Goal: Complete application form

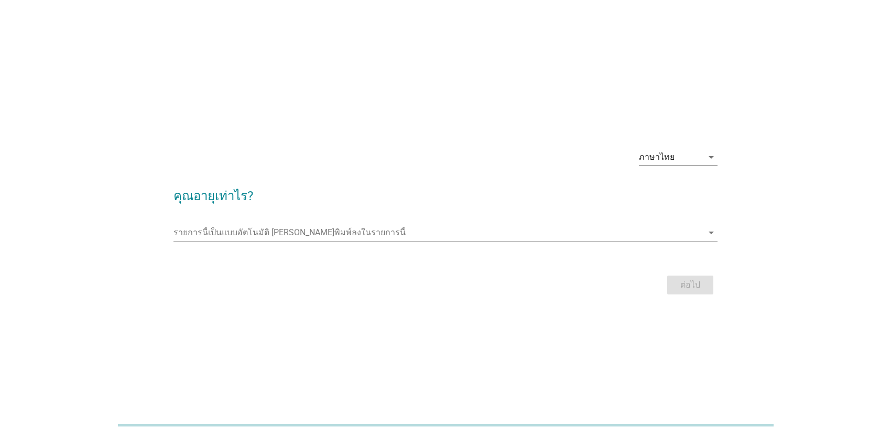
click at [676, 157] on div "ภาษาไทย" at bounding box center [671, 157] width 64 height 17
click at [665, 191] on div "ภาษาไทย" at bounding box center [678, 190] width 62 height 13
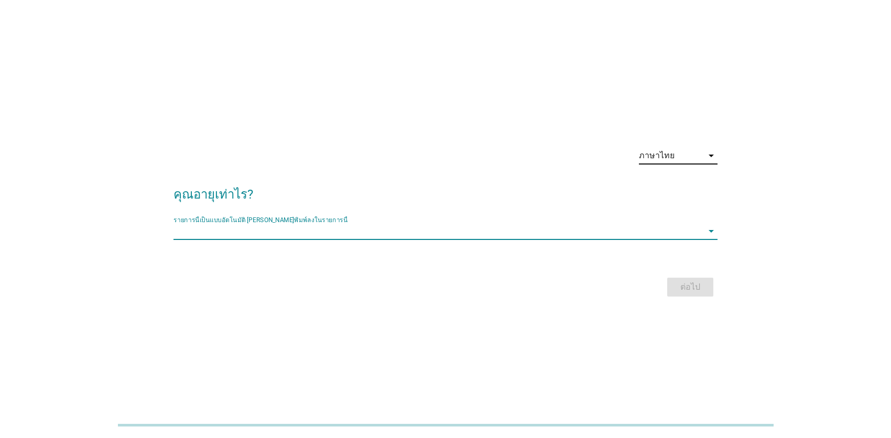
click at [679, 238] on input "รายการนี้เป็นแบบอัตโนมัติ คุณสามารถพิมพ์ลงในรายการนี้" at bounding box center [437, 231] width 529 height 17
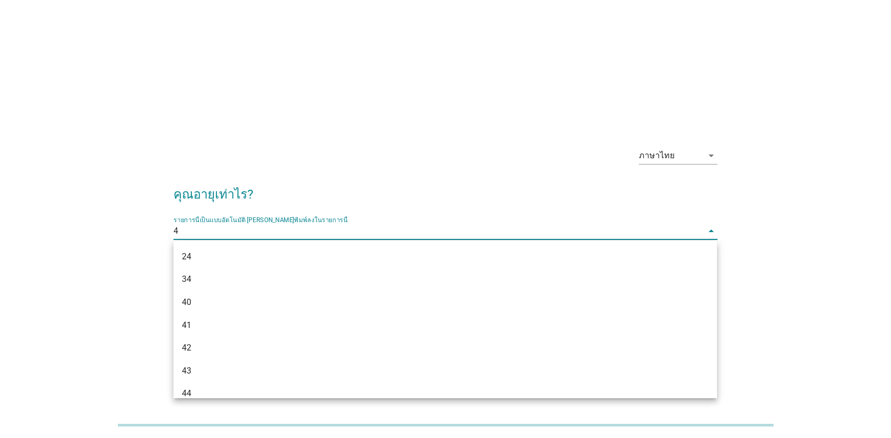
type input "46"
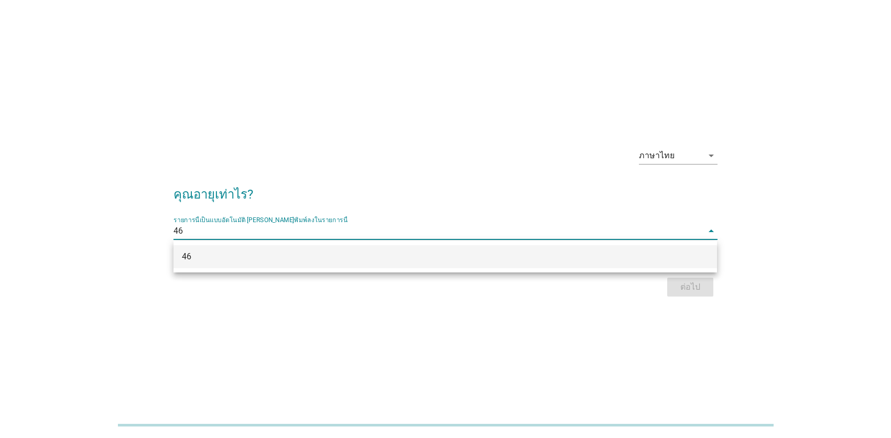
drag, startPoint x: 598, startPoint y: 250, endPoint x: 594, endPoint y: 244, distance: 7.1
click at [594, 245] on div "46" at bounding box center [444, 256] width 543 height 23
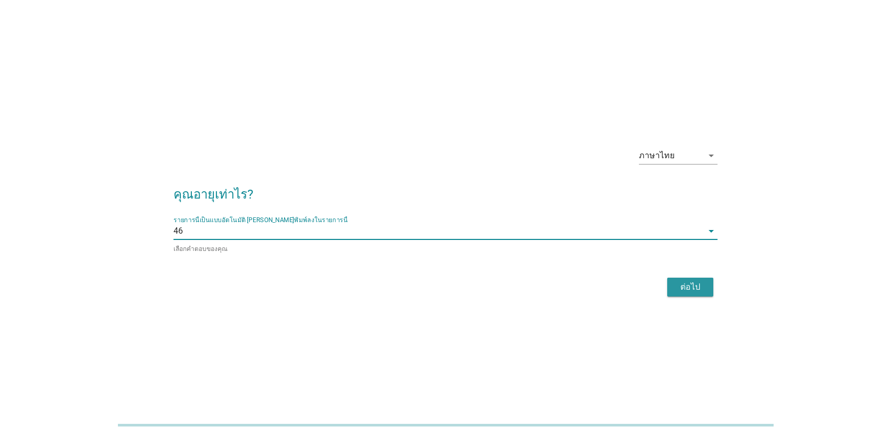
click at [682, 284] on div "ต่อไป" at bounding box center [689, 287] width 29 height 13
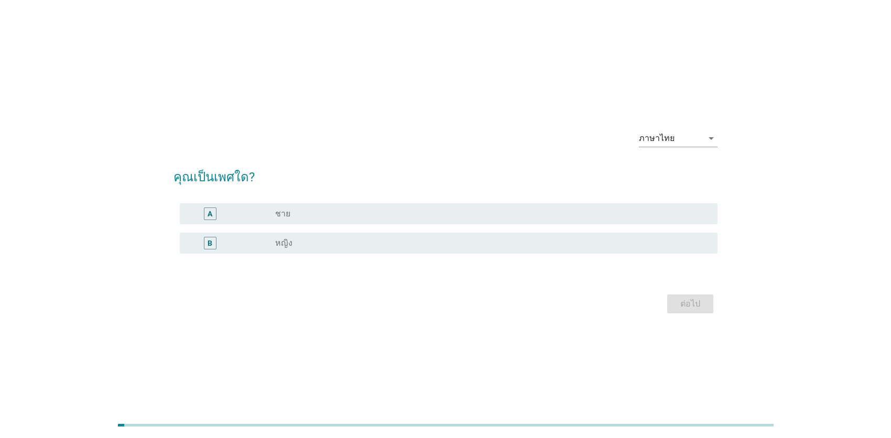
click at [297, 245] on div "radio_button_unchecked หญิง" at bounding box center [487, 243] width 425 height 10
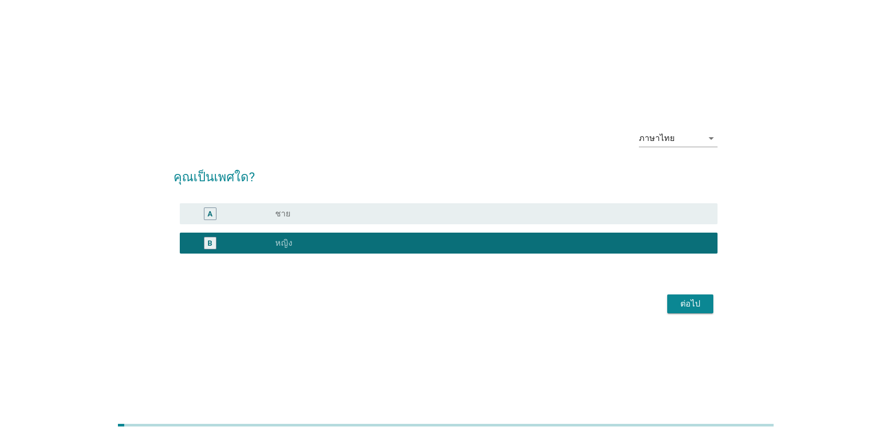
click at [685, 298] on div "ต่อไป" at bounding box center [689, 304] width 29 height 13
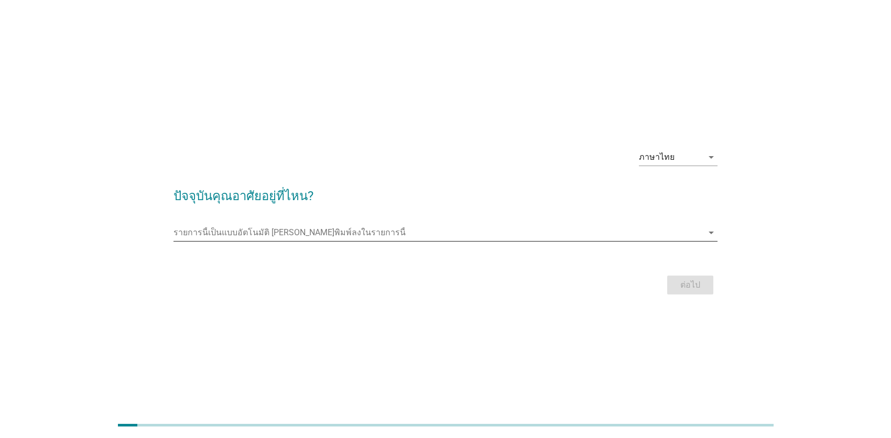
click at [707, 231] on icon "arrow_drop_down" at bounding box center [711, 232] width 13 height 13
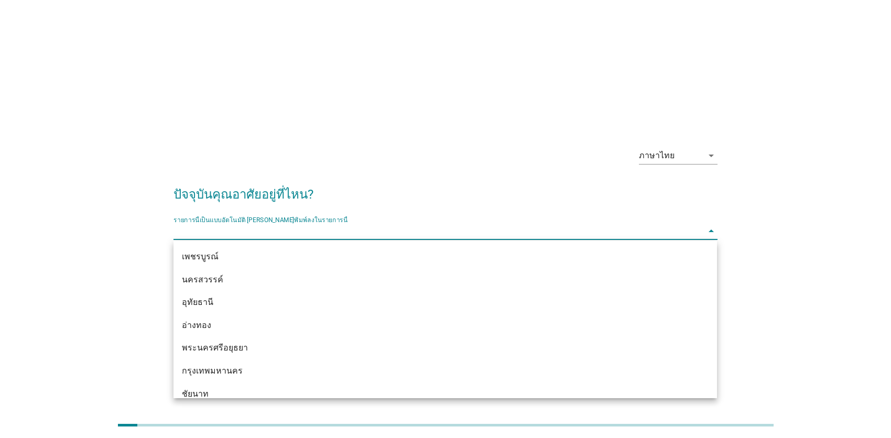
scroll to position [837, 0]
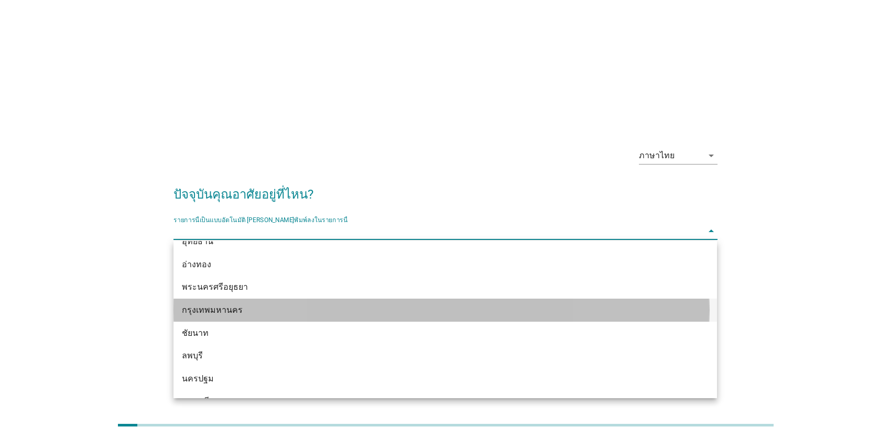
click at [226, 310] on div "กรุงเทพมหานคร" at bounding box center [423, 310] width 482 height 13
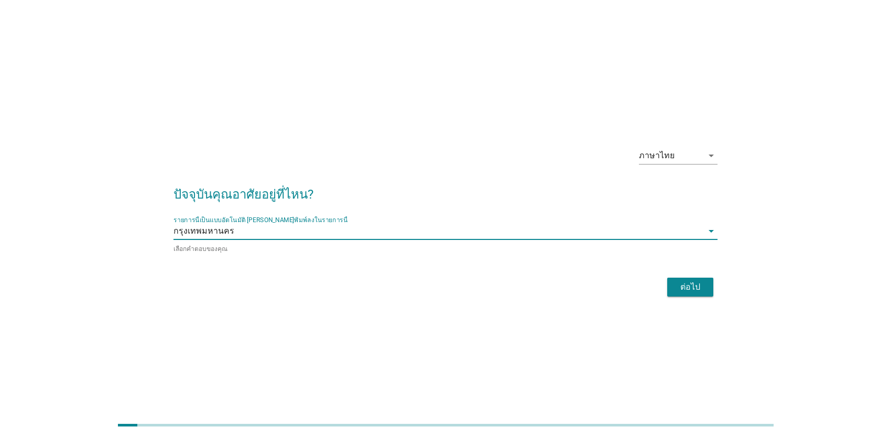
click at [698, 285] on div "ต่อไป" at bounding box center [689, 287] width 29 height 13
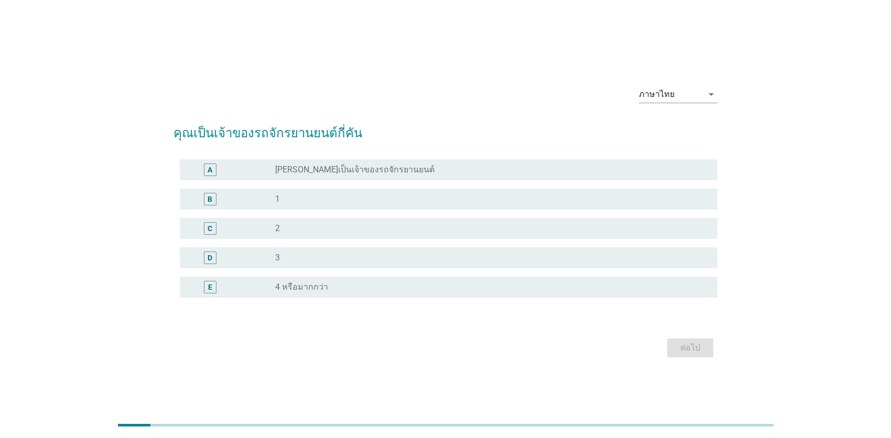
click at [212, 228] on div "C" at bounding box center [210, 228] width 13 height 13
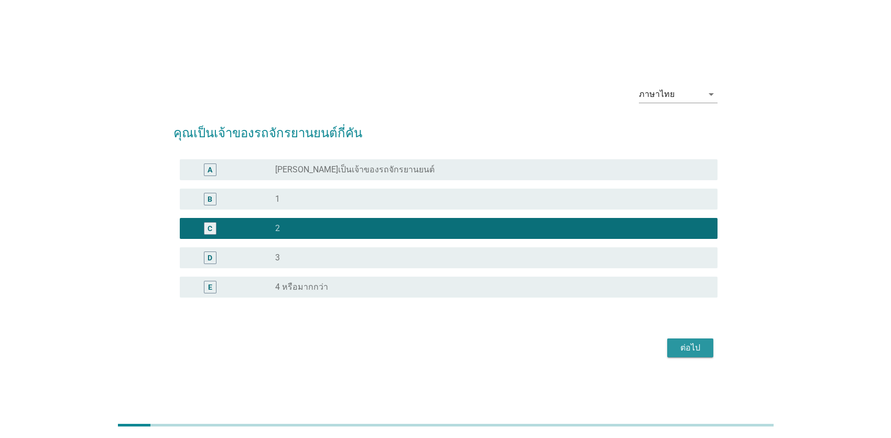
click at [697, 351] on div "ต่อไป" at bounding box center [689, 348] width 29 height 13
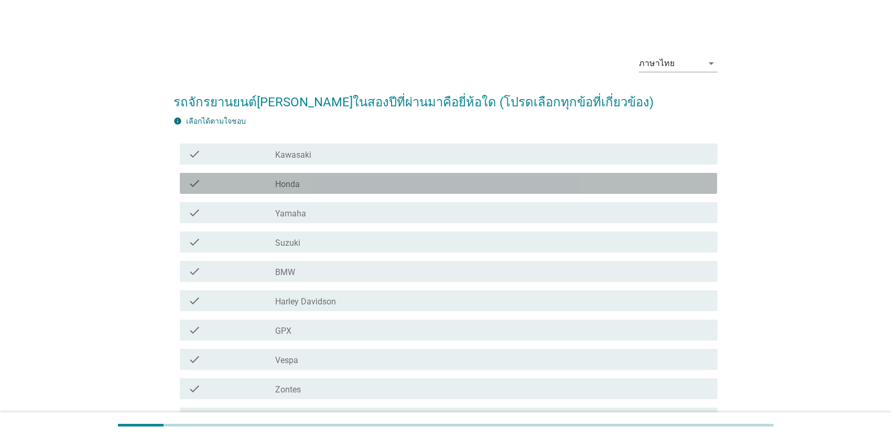
click at [301, 184] on div "check_box_outline_blank Honda" at bounding box center [492, 183] width 434 height 13
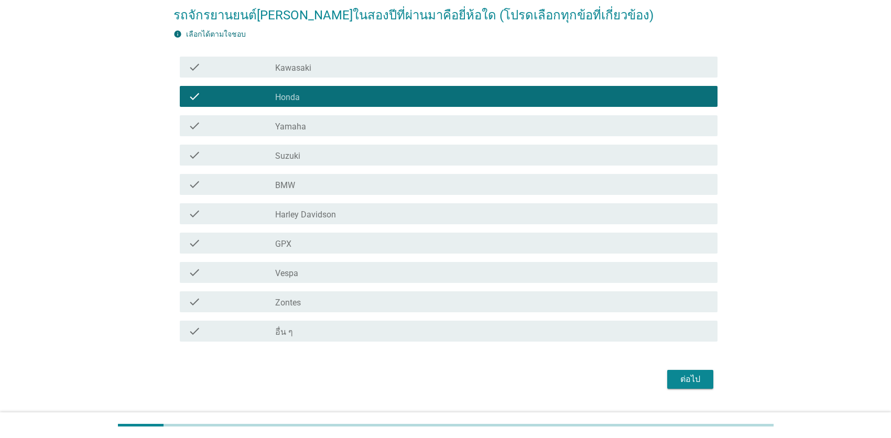
scroll to position [87, 0]
drag, startPoint x: 685, startPoint y: 386, endPoint x: 701, endPoint y: 391, distance: 17.1
click at [684, 386] on button "ต่อไป" at bounding box center [690, 379] width 46 height 19
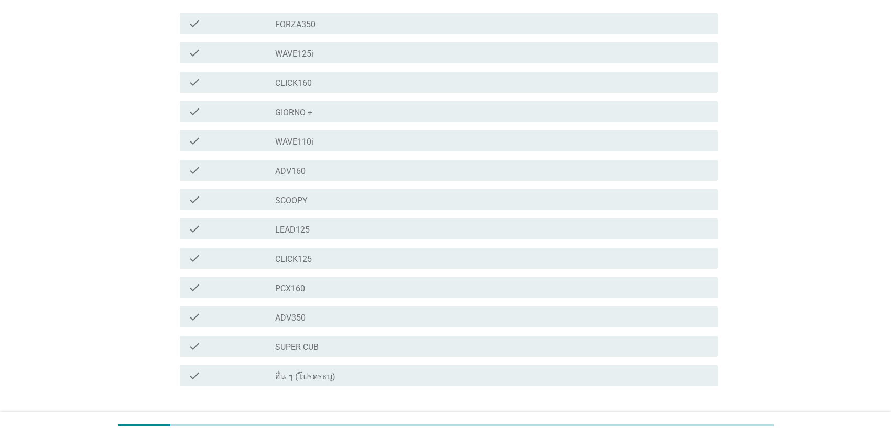
scroll to position [106, 0]
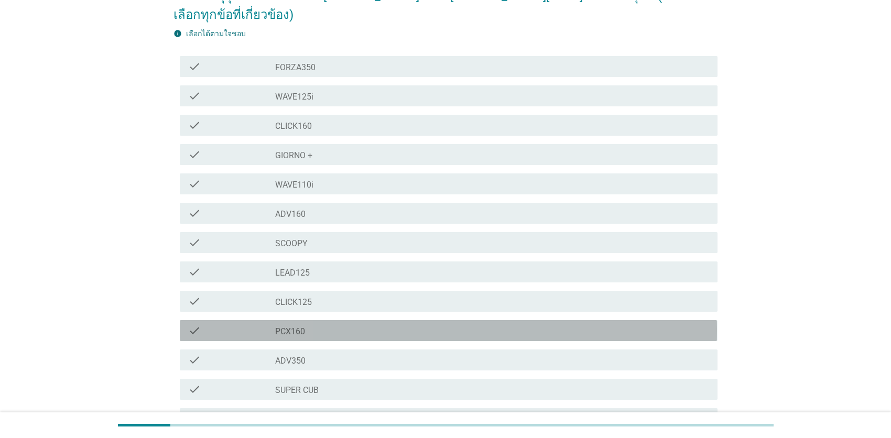
click at [283, 326] on label "PCX160" at bounding box center [290, 331] width 30 height 10
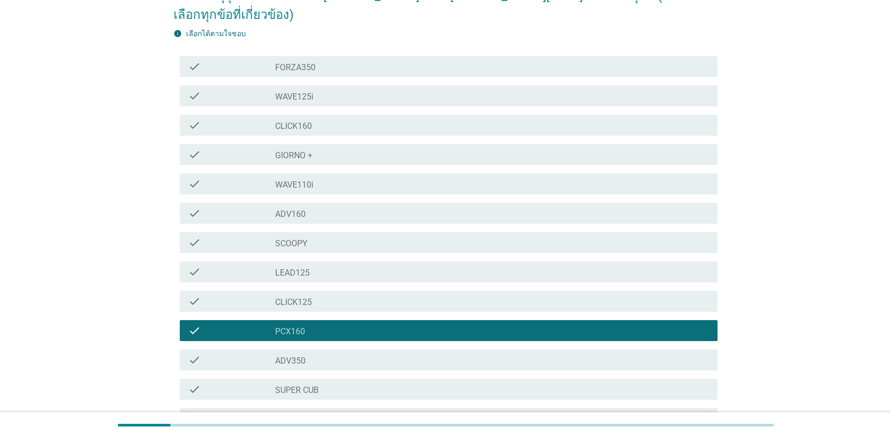
scroll to position [159, 0]
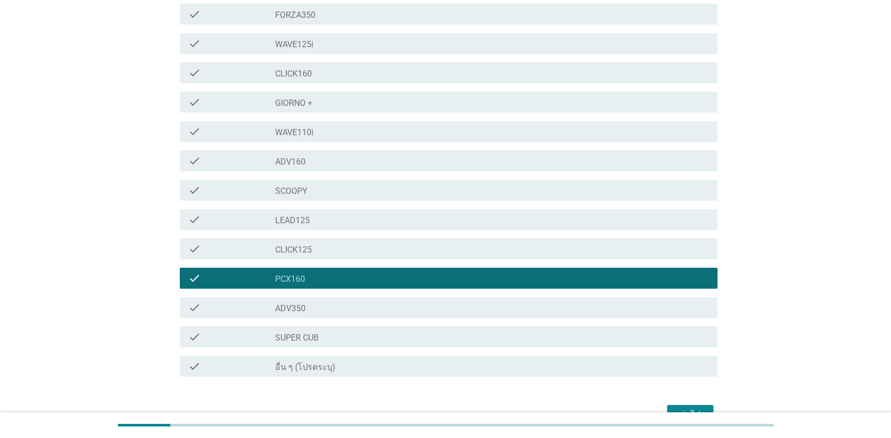
click at [309, 127] on label "WAVE110i" at bounding box center [294, 132] width 38 height 10
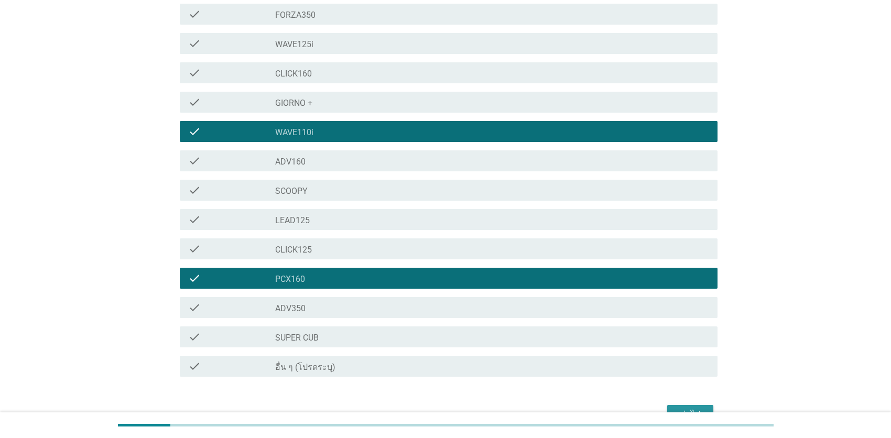
click at [686, 408] on div "ต่อไป" at bounding box center [689, 414] width 29 height 13
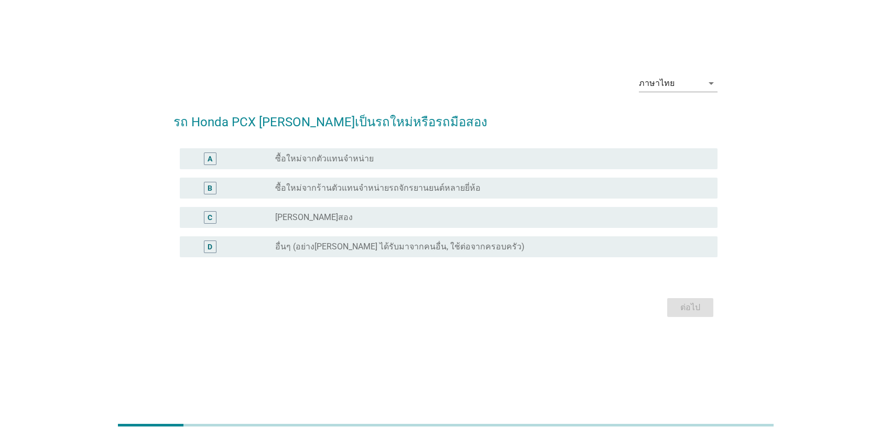
scroll to position [0, 0]
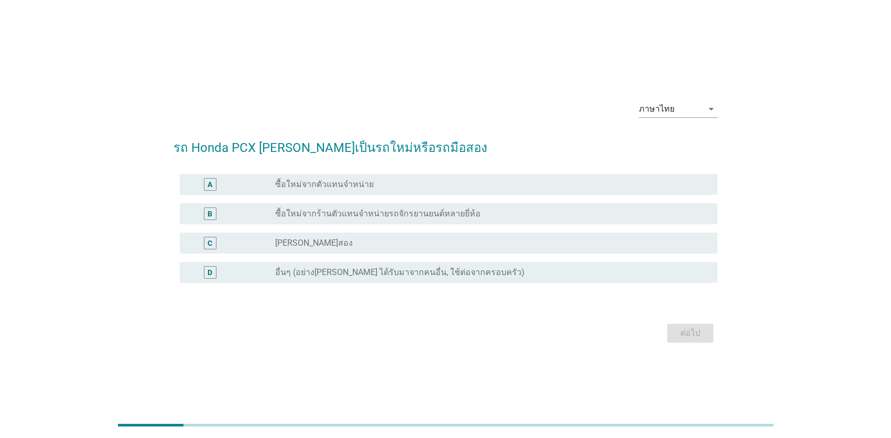
click at [281, 245] on label "[PERSON_NAME]สอง" at bounding box center [314, 243] width 78 height 10
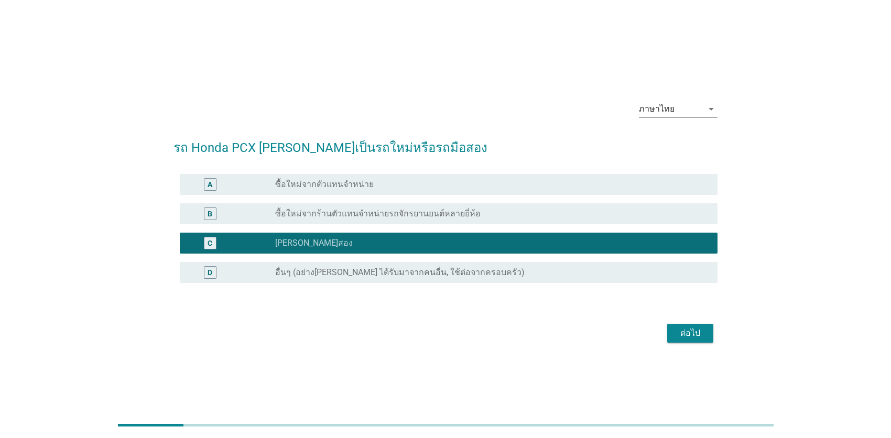
click at [694, 331] on div "ต่อไป" at bounding box center [689, 333] width 29 height 13
